Goal: Find specific page/section: Find specific page/section

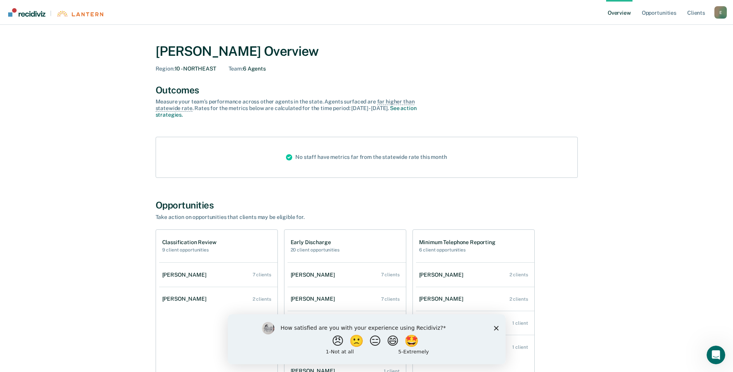
click at [495, 326] on icon "Close survey" at bounding box center [495, 328] width 5 height 5
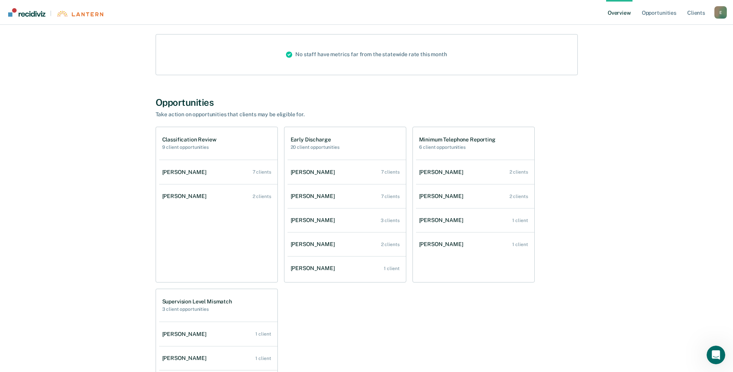
scroll to position [116, 0]
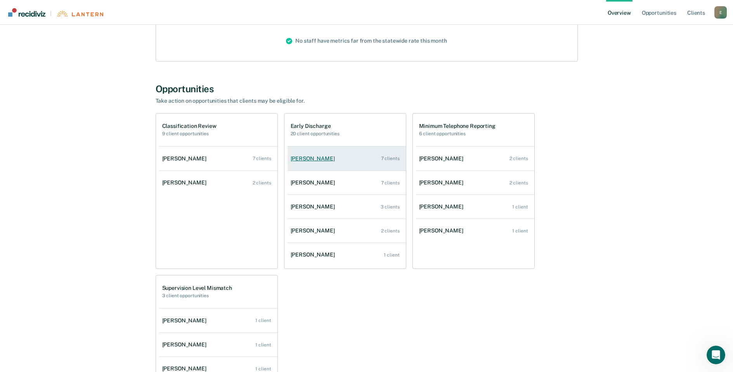
click at [319, 159] on div "[PERSON_NAME]" at bounding box center [314, 159] width 47 height 7
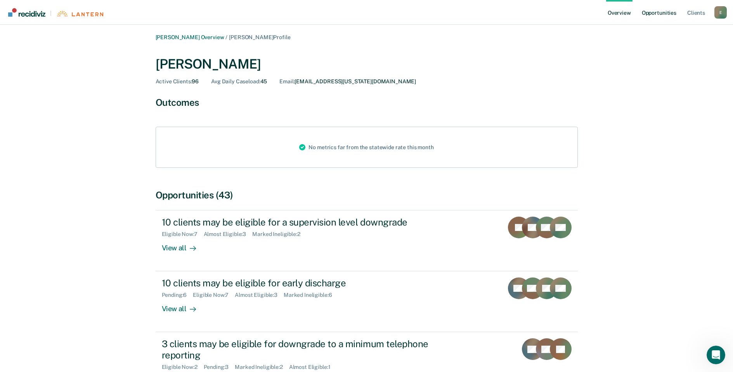
click at [675, 13] on link "Opportunities" at bounding box center [659, 12] width 38 height 25
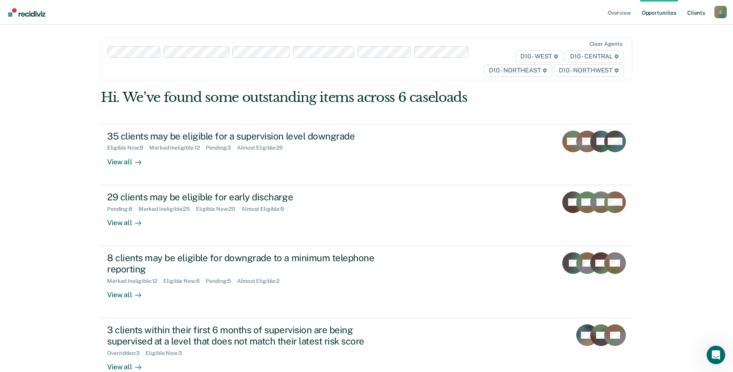
click at [691, 14] on link "Client s" at bounding box center [696, 12] width 21 height 25
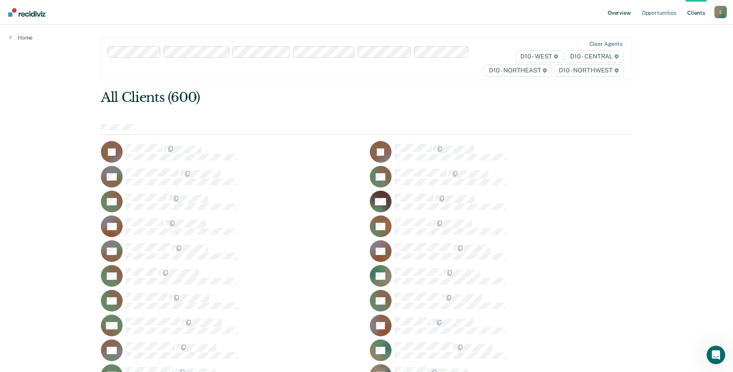
click at [621, 15] on link "Overview" at bounding box center [619, 12] width 26 height 25
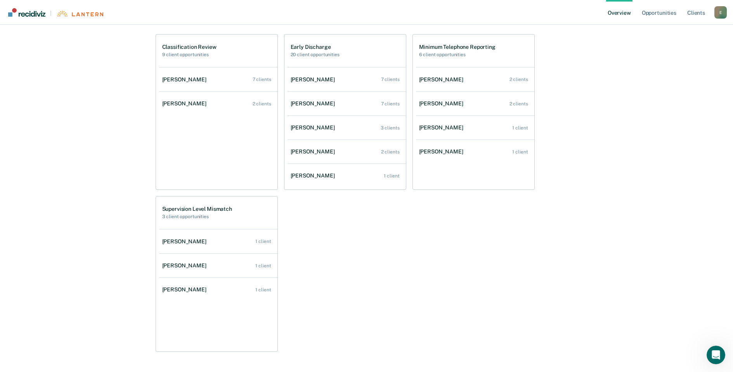
scroll to position [183, 0]
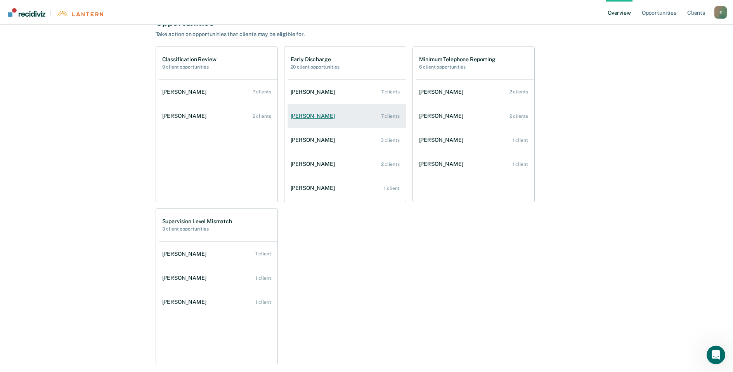
click at [311, 113] on div "[PERSON_NAME]" at bounding box center [314, 116] width 47 height 7
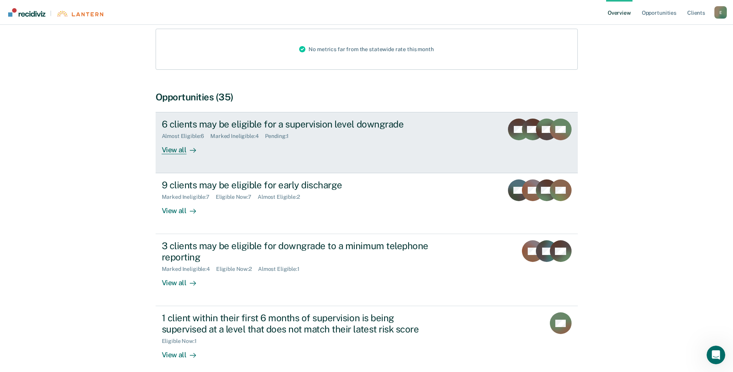
scroll to position [116, 0]
